Goal: Navigation & Orientation: Find specific page/section

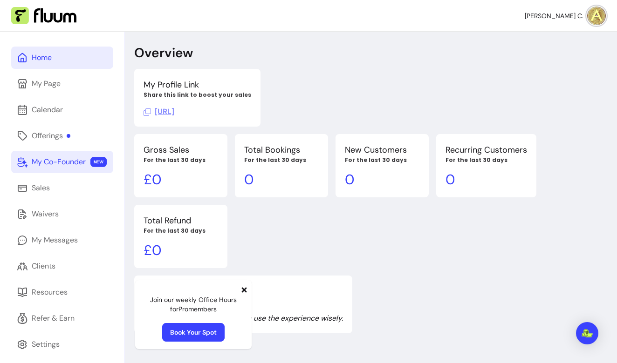
click at [59, 164] on div "My Co-Founder" at bounding box center [59, 162] width 54 height 11
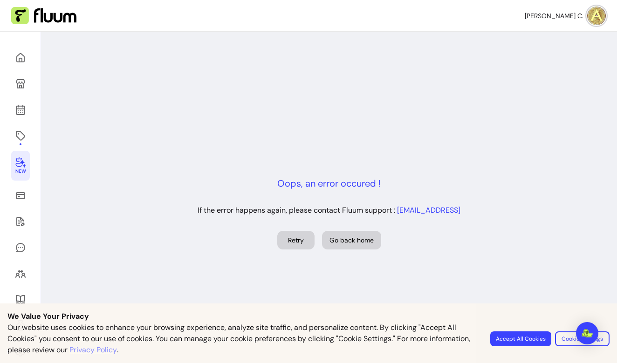
click at [294, 241] on button "Retry" at bounding box center [295, 240] width 37 height 19
click at [313, 185] on p "Oops, an error occured !" at bounding box center [328, 183] width 103 height 13
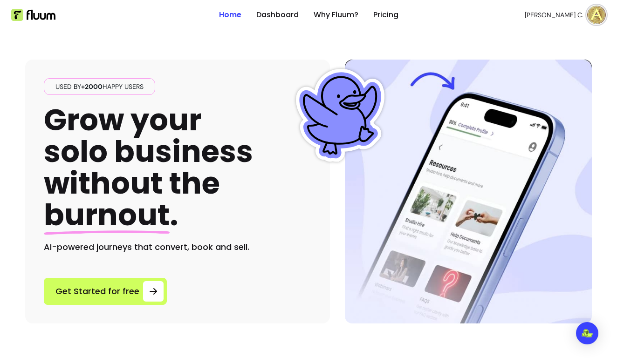
click at [564, 13] on span "[PERSON_NAME] C." at bounding box center [554, 14] width 59 height 9
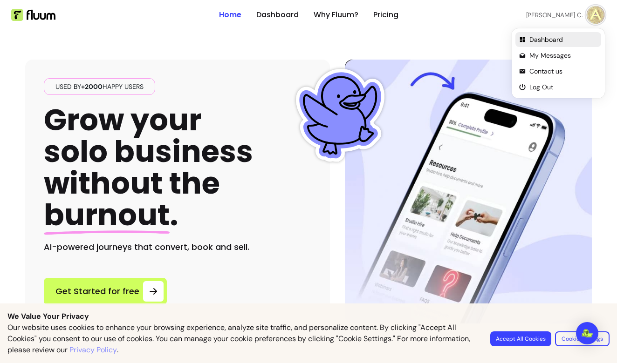
click at [536, 44] on span "Dashboard" at bounding box center [563, 39] width 68 height 9
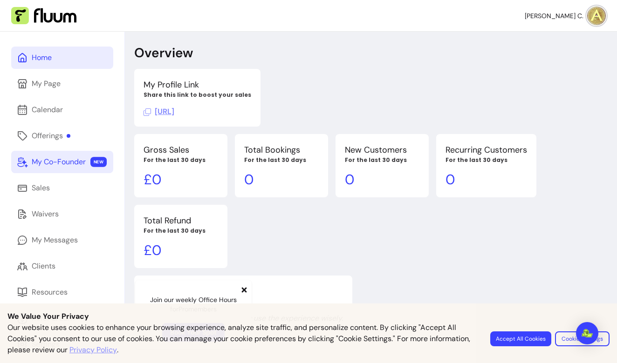
click at [48, 163] on div "My Co-Founder" at bounding box center [59, 162] width 54 height 11
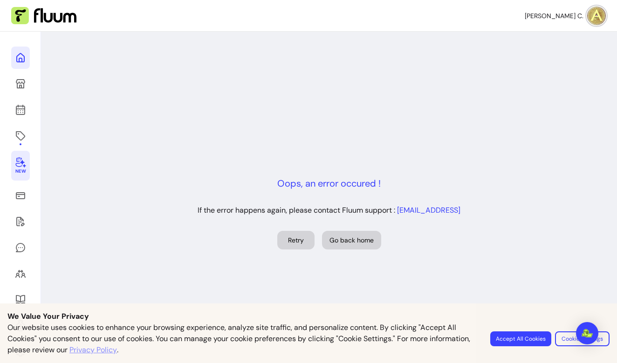
click at [24, 57] on icon at bounding box center [95, 45] width 158 height 133
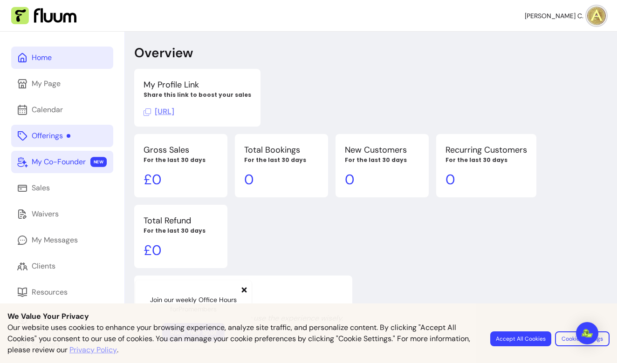
click at [40, 137] on div "Offerings" at bounding box center [51, 135] width 39 height 11
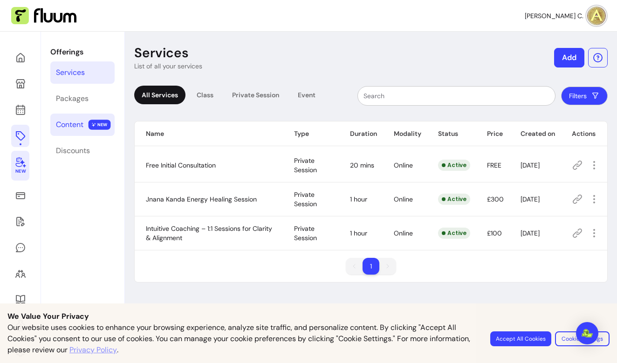
click at [75, 122] on div "Content" at bounding box center [69, 124] width 27 height 11
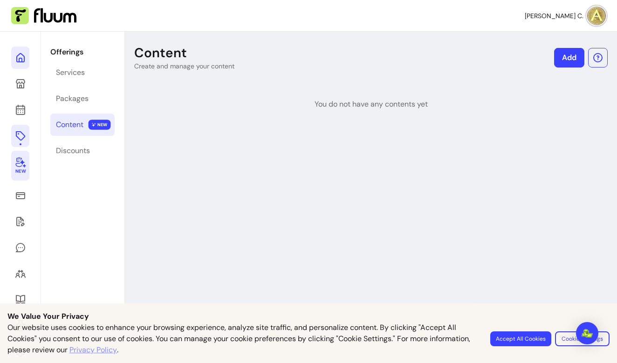
click at [20, 61] on icon at bounding box center [20, 57] width 11 height 11
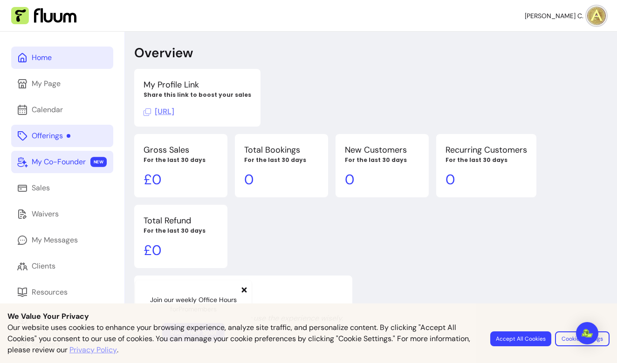
click at [128, 0] on nav "[PERSON_NAME] C." at bounding box center [308, 16] width 617 height 32
